Goal: Information Seeking & Learning: Learn about a topic

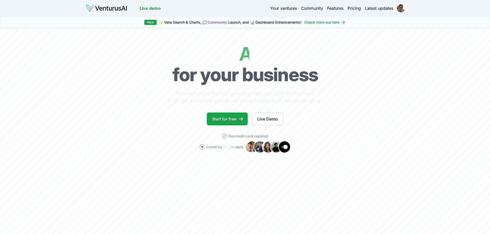
click at [399, 9] on html "We value your privacy We use cookies to enhance your browsing experience, serve…" at bounding box center [245, 117] width 490 height 234
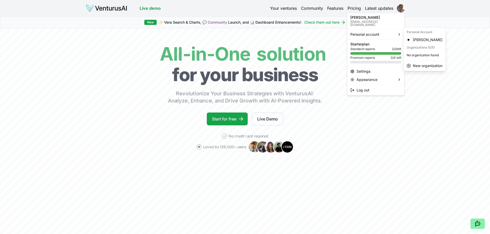
click at [398, 47] on span "2 / 2 left" at bounding box center [396, 49] width 9 height 4
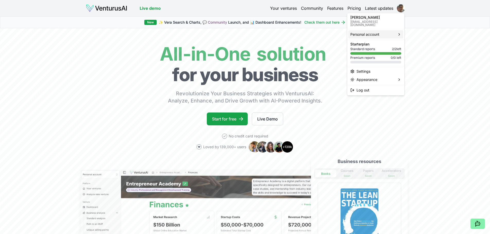
click at [384, 31] on div "Personal account" at bounding box center [376, 34] width 55 height 8
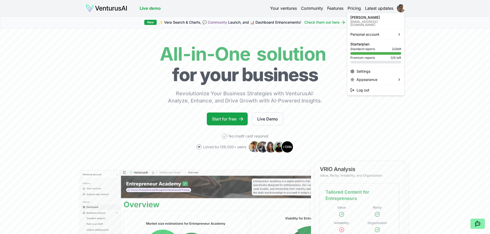
click at [289, 12] on html "We value your privacy We use cookies to enhance your browsing experience, serve…" at bounding box center [245, 117] width 490 height 234
click at [288, 9] on link "Your ventures" at bounding box center [283, 8] width 27 height 6
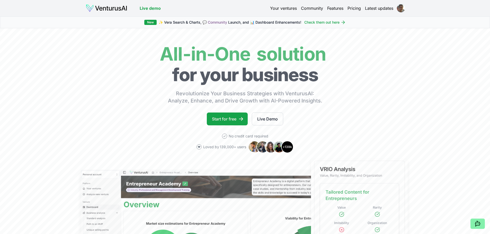
click at [288, 9] on link "Your ventures" at bounding box center [283, 8] width 27 height 6
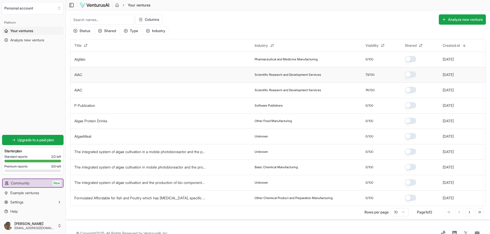
click at [223, 79] on td "AIAC" at bounding box center [160, 74] width 180 height 15
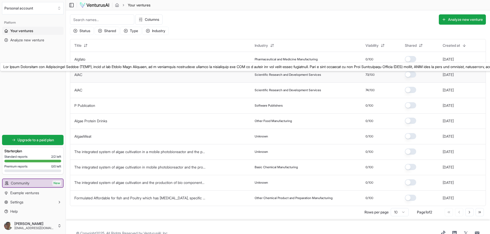
click at [80, 74] on link "AIAC" at bounding box center [78, 75] width 8 height 4
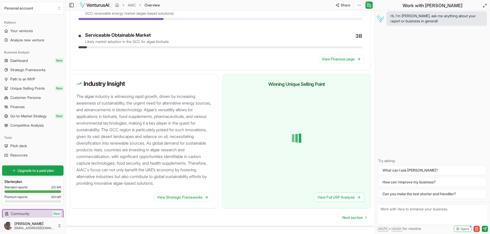
scroll to position [476, 0]
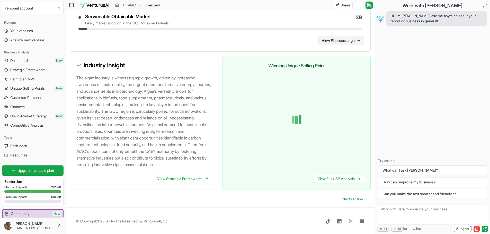
click at [339, 41] on link "View Finances page" at bounding box center [342, 40] width 46 height 9
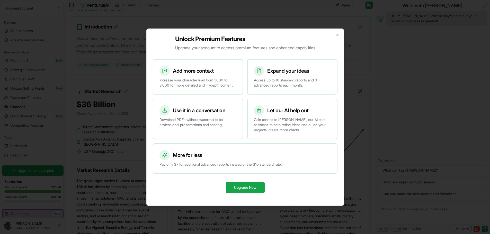
scroll to position [63, 0]
click at [339, 33] on icon "button" at bounding box center [338, 35] width 4 height 4
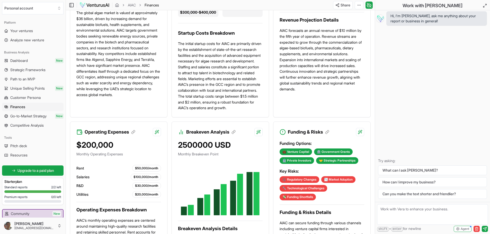
scroll to position [227, 0]
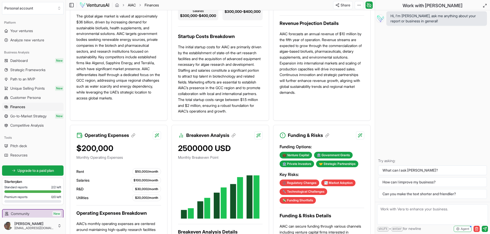
click at [133, 6] on link "AIAC" at bounding box center [132, 5] width 8 height 5
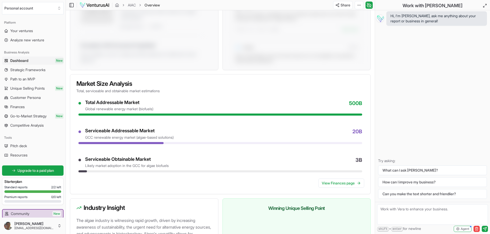
scroll to position [334, 0]
click at [335, 185] on link "View Finances page" at bounding box center [342, 183] width 46 height 9
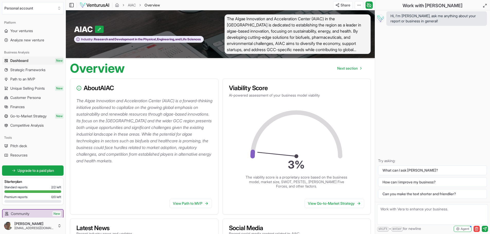
scroll to position [334, 0]
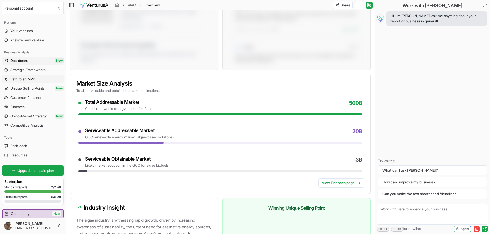
click at [22, 81] on span "Path to an MVP" at bounding box center [22, 79] width 25 height 5
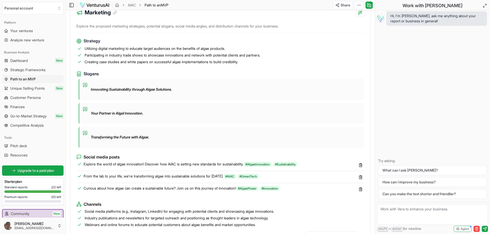
scroll to position [319, 0]
click at [100, 87] on p "Innovating Sustainability through Algae Solutions." at bounding box center [131, 89] width 81 height 5
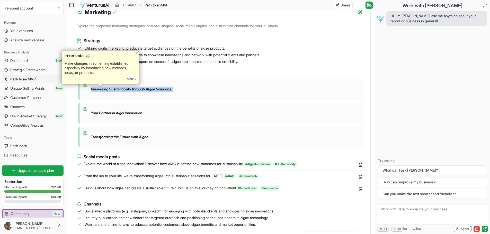
click at [100, 87] on p "Innovating Sustainability through Algae Solutions." at bounding box center [131, 89] width 81 height 5
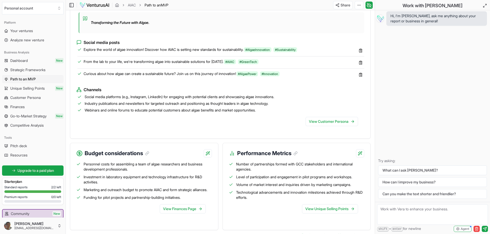
scroll to position [433, 0]
click at [28, 89] on span "Unique Selling Points" at bounding box center [27, 88] width 34 height 5
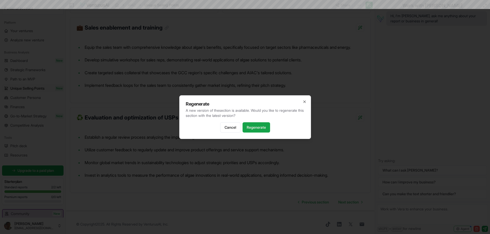
scroll to position [69, 0]
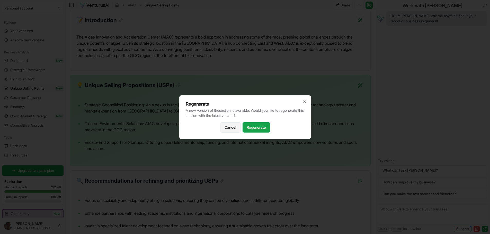
click at [229, 128] on button "Cancel" at bounding box center [230, 128] width 20 height 10
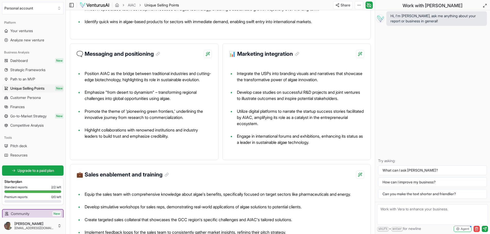
scroll to position [286, 0]
click at [38, 119] on span "Go-to-Market Strategy" at bounding box center [28, 116] width 36 height 5
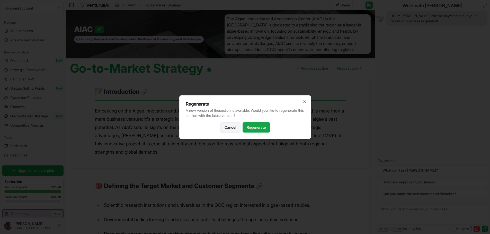
click at [235, 129] on button "Cancel" at bounding box center [230, 128] width 20 height 10
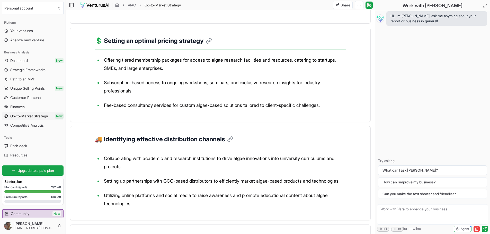
scroll to position [326, 0]
click at [36, 129] on link "Competitive Analysis" at bounding box center [33, 125] width 62 height 8
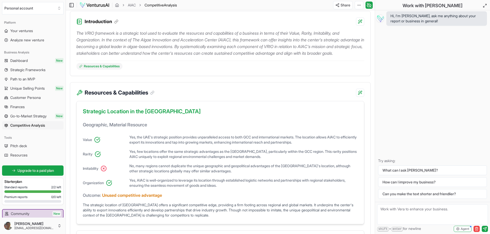
scroll to position [68, 0]
click at [158, 118] on h3 "Strategic Location in the [GEOGRAPHIC_DATA]" at bounding box center [220, 112] width 275 height 10
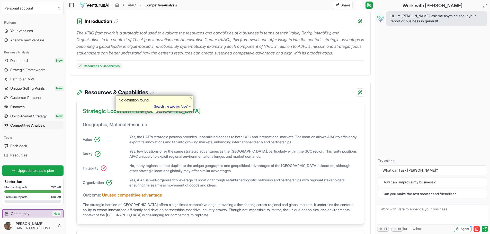
click at [211, 133] on h4 "Geographic, Material Resource" at bounding box center [220, 126] width 275 height 11
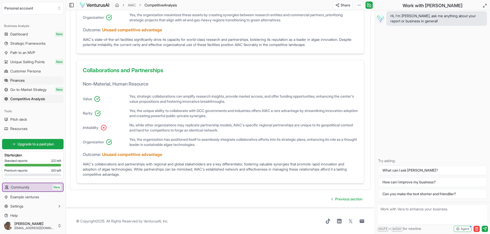
scroll to position [27, 0]
click at [15, 120] on span "Pitch deck" at bounding box center [18, 119] width 17 height 5
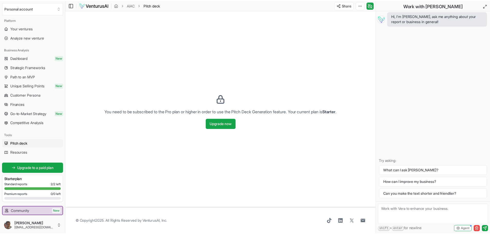
scroll to position [3, 0]
click at [21, 94] on span "Customer Persona" at bounding box center [25, 94] width 30 height 5
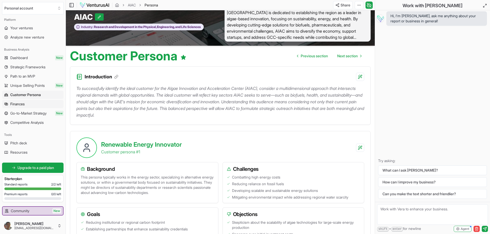
scroll to position [12, 0]
click at [35, 69] on span "Strategic Frameworks" at bounding box center [27, 67] width 35 height 5
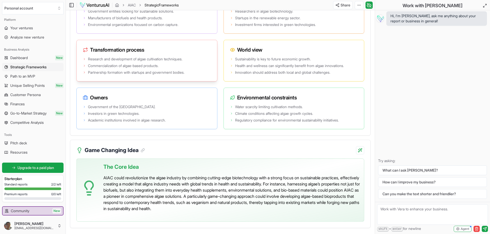
scroll to position [1056, 0]
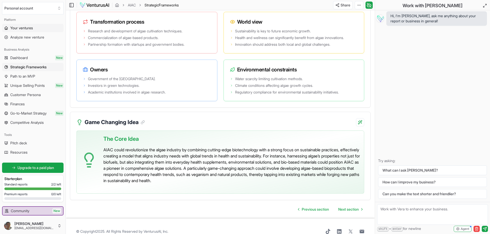
click at [26, 29] on span "Your ventures" at bounding box center [21, 27] width 23 height 5
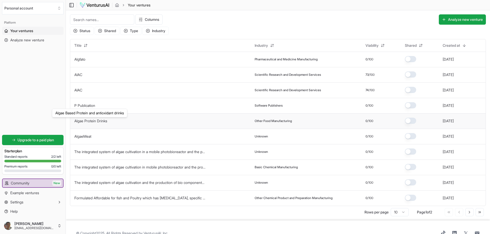
click at [96, 121] on link "Algae Protein Drinks" at bounding box center [90, 121] width 33 height 4
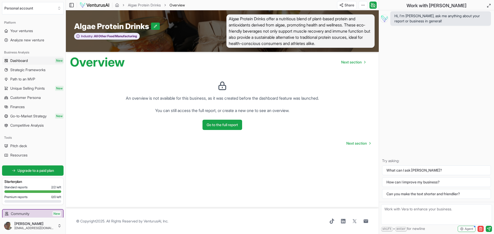
click at [31, 60] on link "Dashboard New" at bounding box center [33, 61] width 62 height 8
click at [29, 73] on link "Strategic Frameworks" at bounding box center [33, 70] width 62 height 8
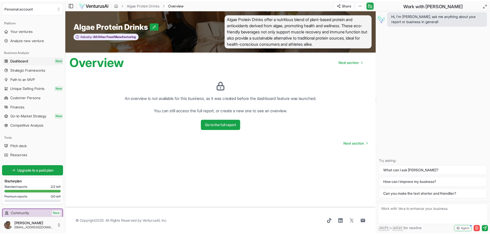
scroll to position [26, 0]
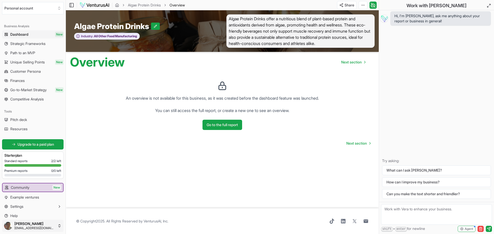
click at [24, 227] on html "We value your privacy We use cookies to enhance your browsing experience, serve…" at bounding box center [247, 117] width 494 height 234
click at [177, 171] on html "We value your privacy We use cookies to enhance your browsing experience, serve…" at bounding box center [247, 117] width 494 height 234
click at [39, 142] on span "Upgrade to a paid plan" at bounding box center [36, 144] width 37 height 5
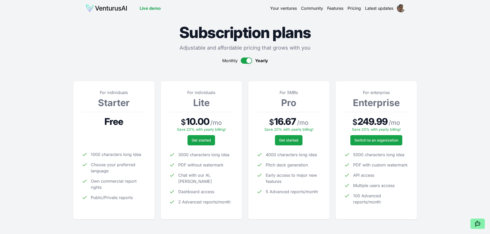
click at [249, 59] on button "button" at bounding box center [246, 61] width 11 height 6
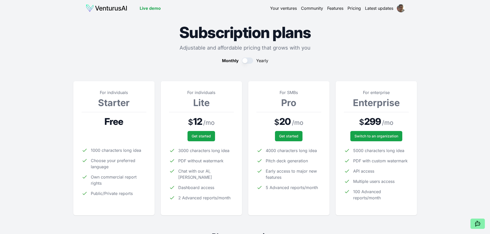
click at [183, 171] on span "Chat with our AI, [PERSON_NAME]" at bounding box center [206, 174] width 56 height 12
click at [107, 9] on img at bounding box center [107, 8] width 42 height 8
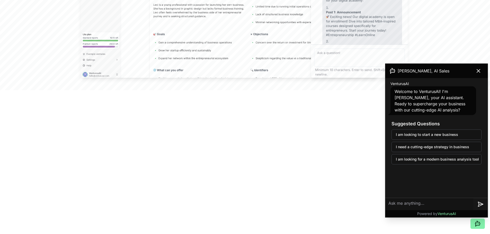
scroll to position [282, 0]
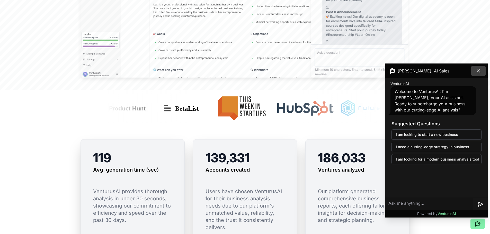
click at [476, 70] on icon at bounding box center [479, 71] width 6 height 6
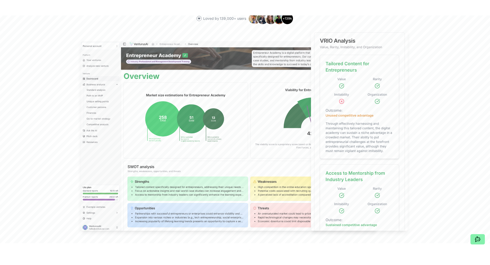
scroll to position [0, 0]
